Goal: Navigation & Orientation: Find specific page/section

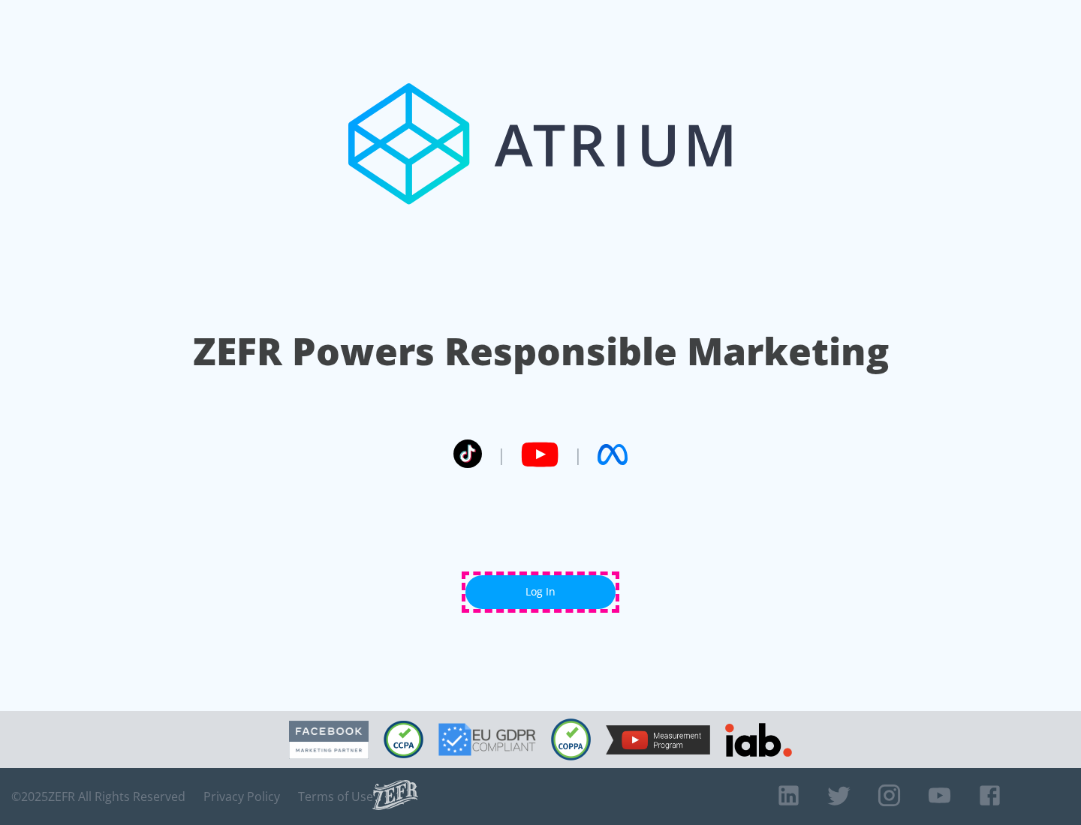
click at [540, 592] on link "Log In" at bounding box center [540, 593] width 150 height 34
